Goal: Information Seeking & Learning: Compare options

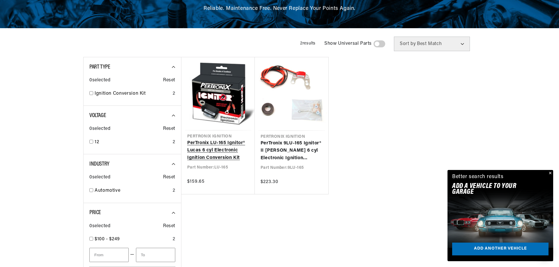
scroll to position [0, 727]
click at [224, 140] on link "PerTronix LU-165 Ignitor® Lucas 6 cyl Electronic Ignition Conversion Kit" at bounding box center [218, 151] width 62 height 22
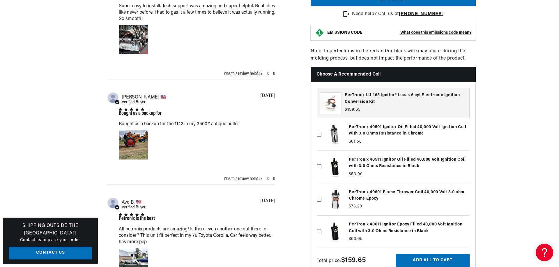
click at [373, 191] on label at bounding box center [393, 199] width 153 height 29
click at [321, 191] on input "checkbox" at bounding box center [319, 190] width 5 height 5
click at [373, 191] on label at bounding box center [393, 199] width 153 height 29
click at [321, 191] on input "checkbox" at bounding box center [319, 190] width 5 height 5
checkbox input "false"
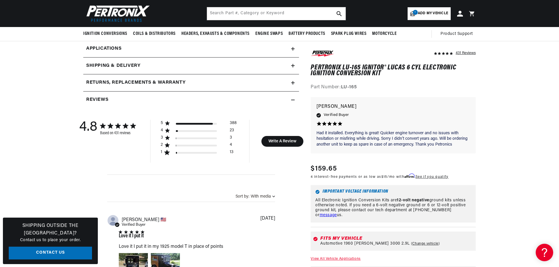
scroll to position [198, 0]
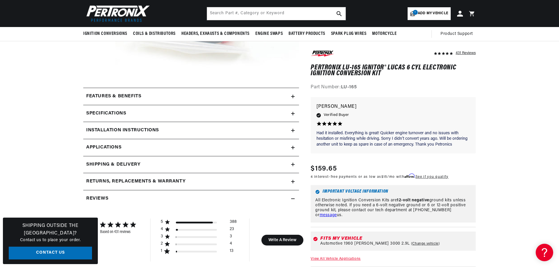
click at [160, 95] on div "Features & Benefits" at bounding box center [187, 97] width 208 height 8
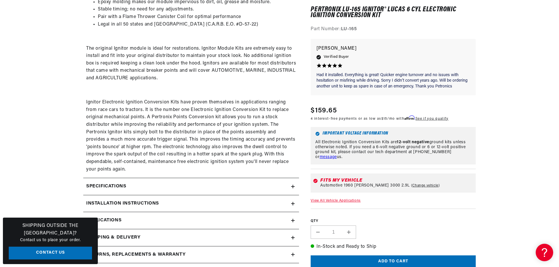
scroll to position [396, 0]
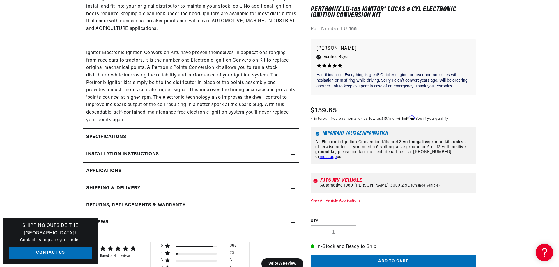
click at [143, 139] on div "Specifications" at bounding box center [187, 138] width 208 height 8
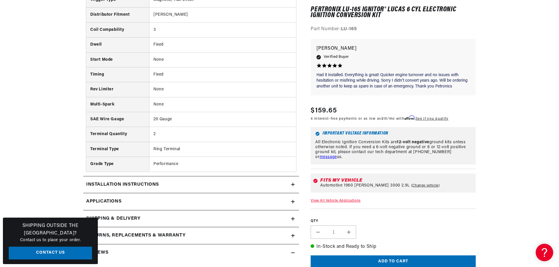
scroll to position [643, 0]
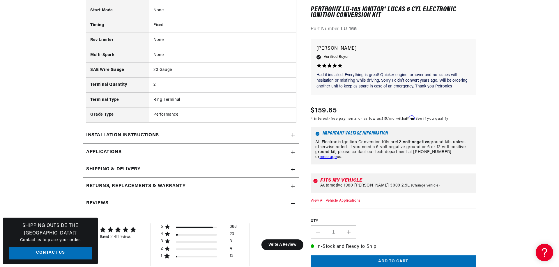
click at [208, 139] on div "Installation instructions" at bounding box center [187, 136] width 208 height 8
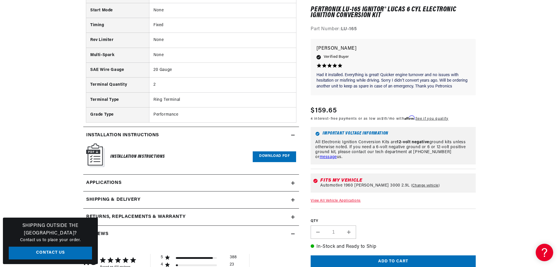
click at [162, 189] on link "Applications" at bounding box center [191, 183] width 216 height 17
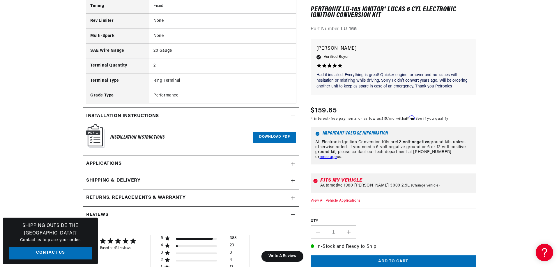
scroll to position [712, 0]
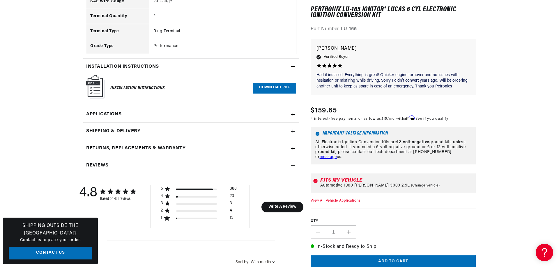
click at [92, 90] on img at bounding box center [95, 87] width 18 height 24
click at [273, 91] on link "Download PDF" at bounding box center [274, 88] width 43 height 11
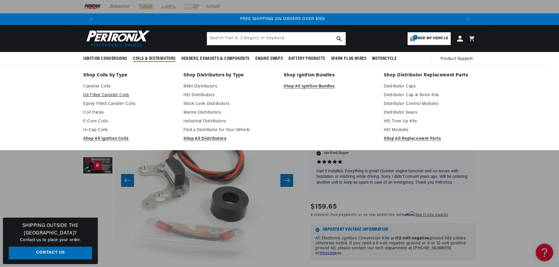
scroll to position [0, 0]
click at [108, 95] on link "Oil Filled Canister Coils" at bounding box center [129, 95] width 92 height 7
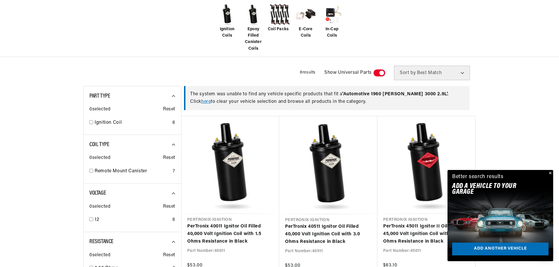
scroll to position [198, 0]
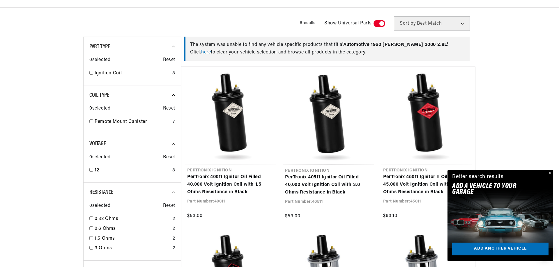
click at [551, 173] on button "Close" at bounding box center [549, 173] width 7 height 7
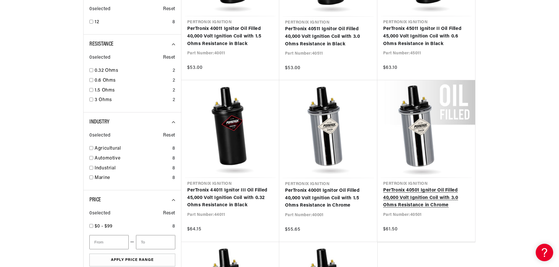
scroll to position [0, 727]
click at [428, 187] on link "PerTronix 40501 Ignitor Oil Filled 40,000 Volt Ignition Coil with 3.0 Ohms Resi…" at bounding box center [426, 198] width 86 height 22
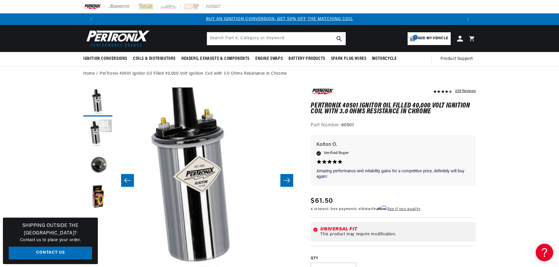
scroll to position [0, 363]
click at [99, 198] on button "Load image 4 in gallery view" at bounding box center [97, 198] width 29 height 29
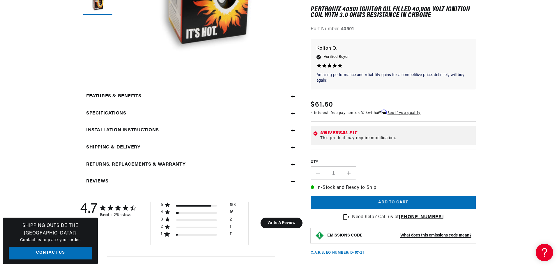
scroll to position [0, 0]
click at [293, 112] on icon at bounding box center [292, 113] width 3 height 3
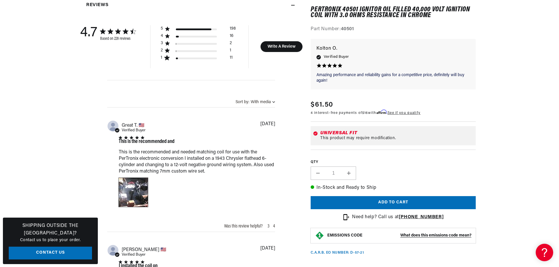
click at [131, 188] on div "Image of Review by Great T. on April 21, 24 number 1" at bounding box center [133, 192] width 29 height 29
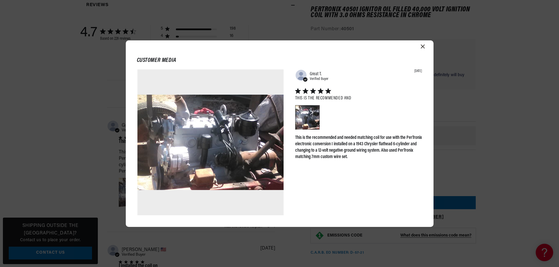
scroll to position [0, 363]
click at [424, 46] on icon "Close modal" at bounding box center [422, 47] width 4 height 4
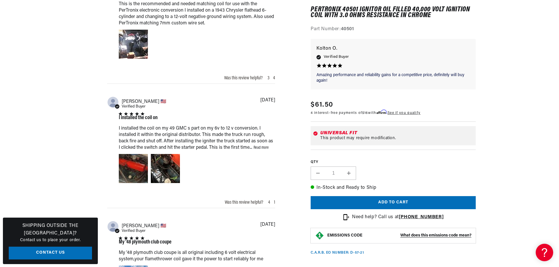
scroll to position [0, 0]
click at [262, 146] on link "Read more" at bounding box center [260, 148] width 15 height 4
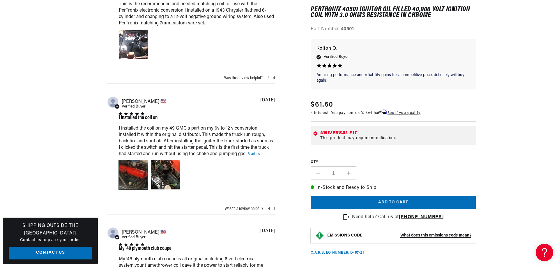
click at [136, 168] on div "Video of Review by Alfonso D. on December 12, 23 number 1" at bounding box center [133, 175] width 29 height 29
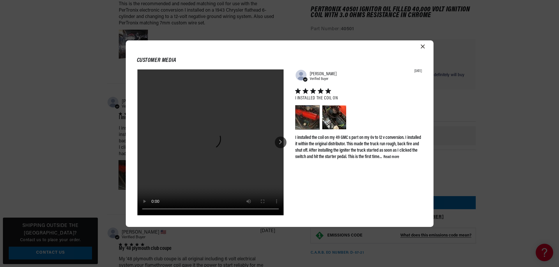
scroll to position [0, 727]
click at [281, 141] on icon at bounding box center [280, 142] width 3 height 5
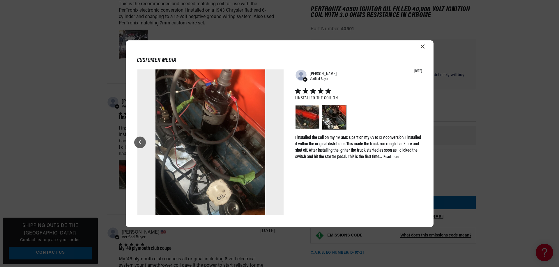
scroll to position [0, 0]
click at [423, 47] on icon "Close modal" at bounding box center [422, 47] width 4 height 4
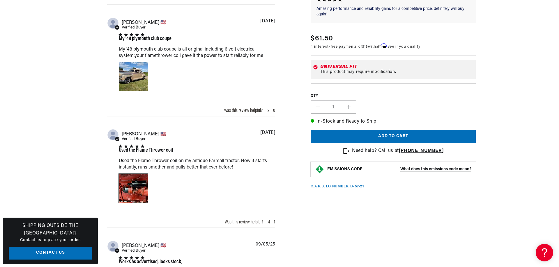
click at [140, 188] on div "Image of Review by Ken M. on November 16, 22 number 1" at bounding box center [133, 188] width 29 height 29
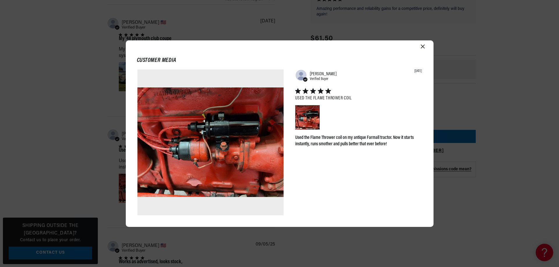
click at [422, 47] on icon "Close modal" at bounding box center [422, 47] width 4 height 4
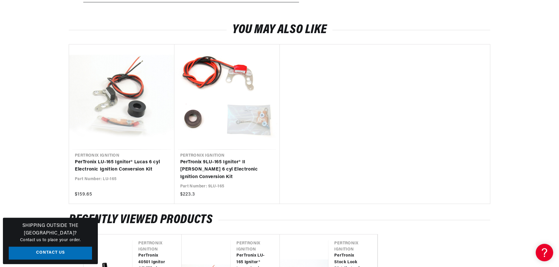
scroll to position [0, 363]
